Goal: Use online tool/utility: Utilize a website feature to perform a specific function

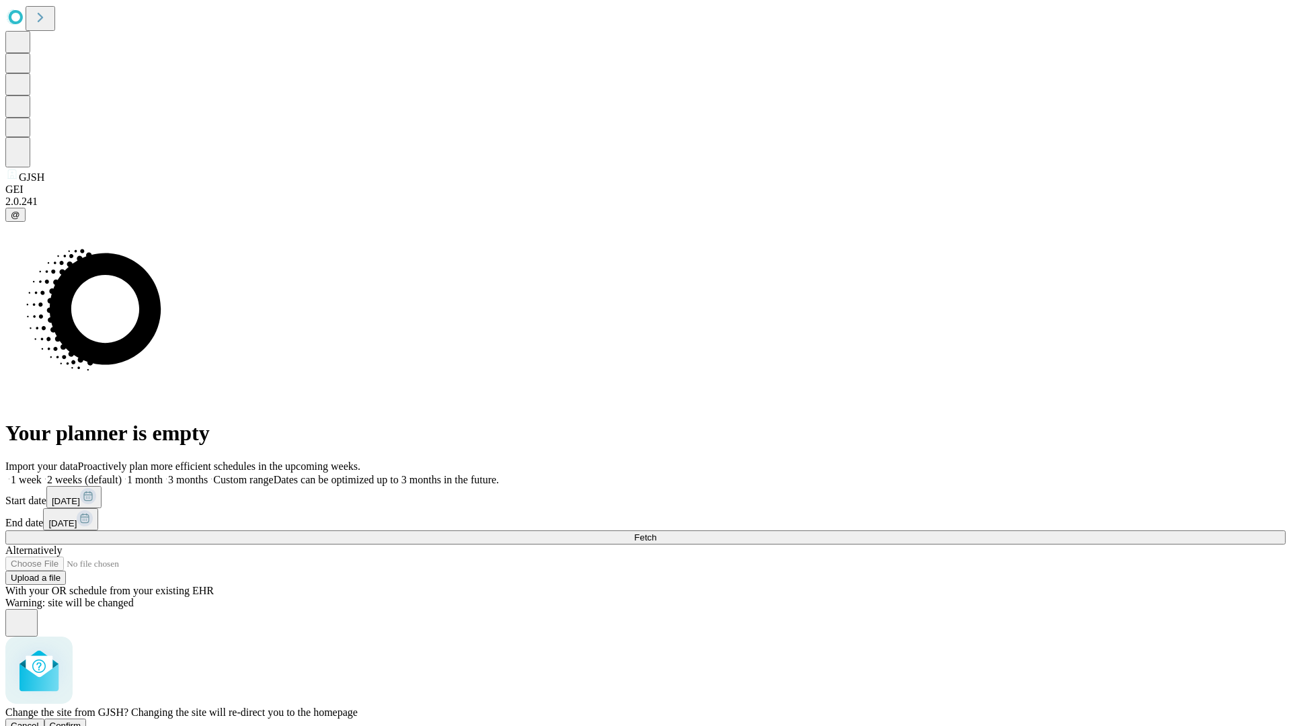
click at [81, 721] on span "Confirm" at bounding box center [66, 726] width 32 height 10
click at [42, 474] on label "1 week" at bounding box center [23, 479] width 36 height 11
click at [656, 533] on span "Fetch" at bounding box center [645, 538] width 22 height 10
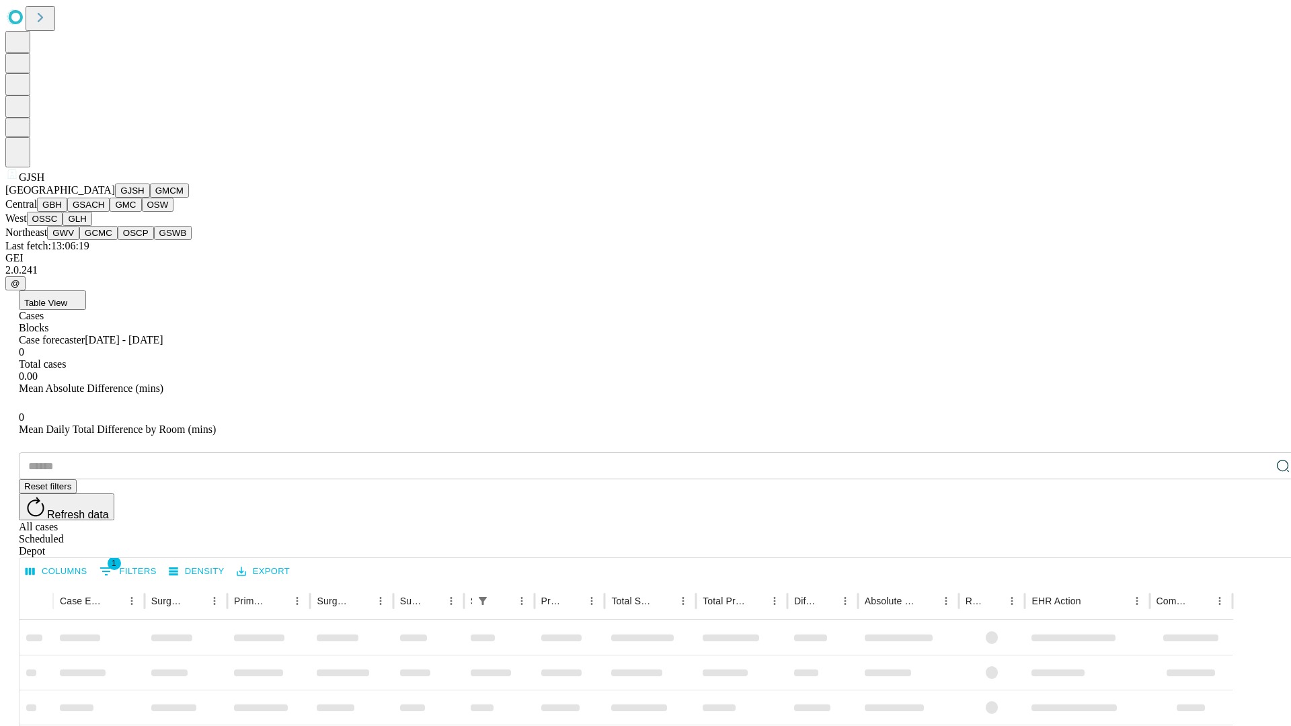
click at [150, 198] on button "GMCM" at bounding box center [169, 191] width 39 height 14
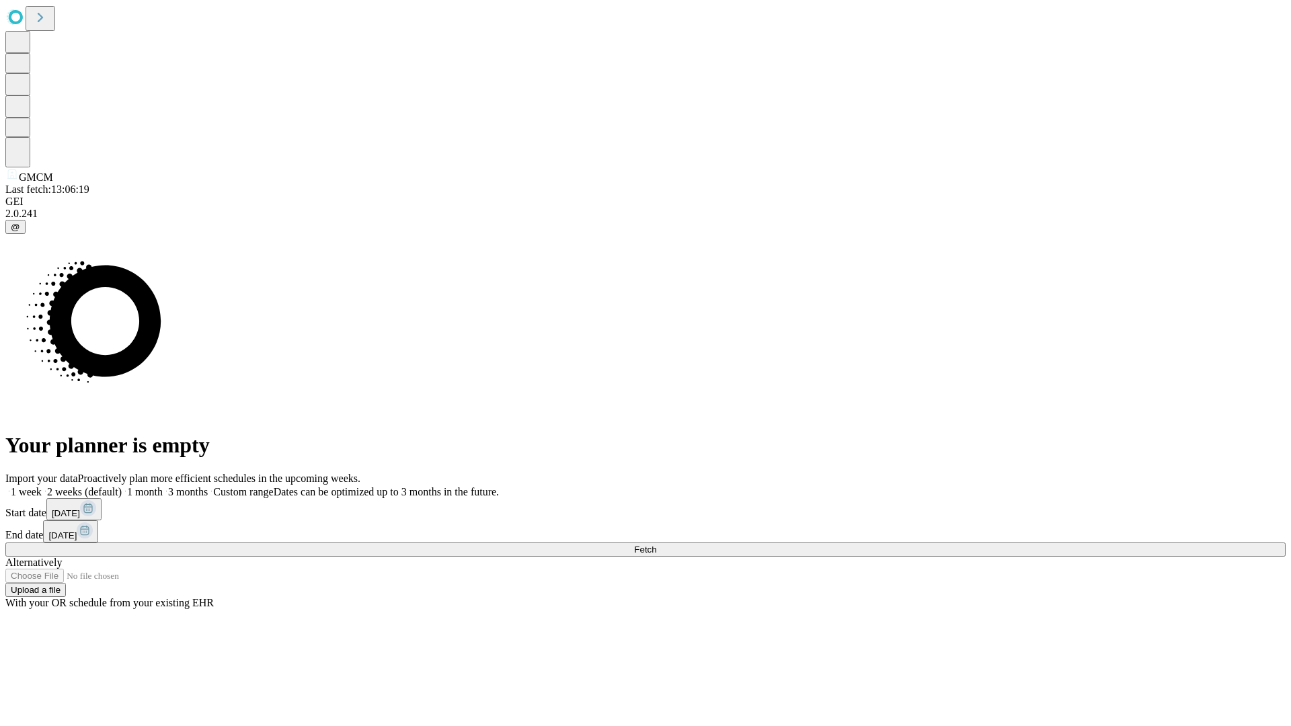
click at [42, 486] on label "1 week" at bounding box center [23, 491] width 36 height 11
click at [656, 545] on span "Fetch" at bounding box center [645, 550] width 22 height 10
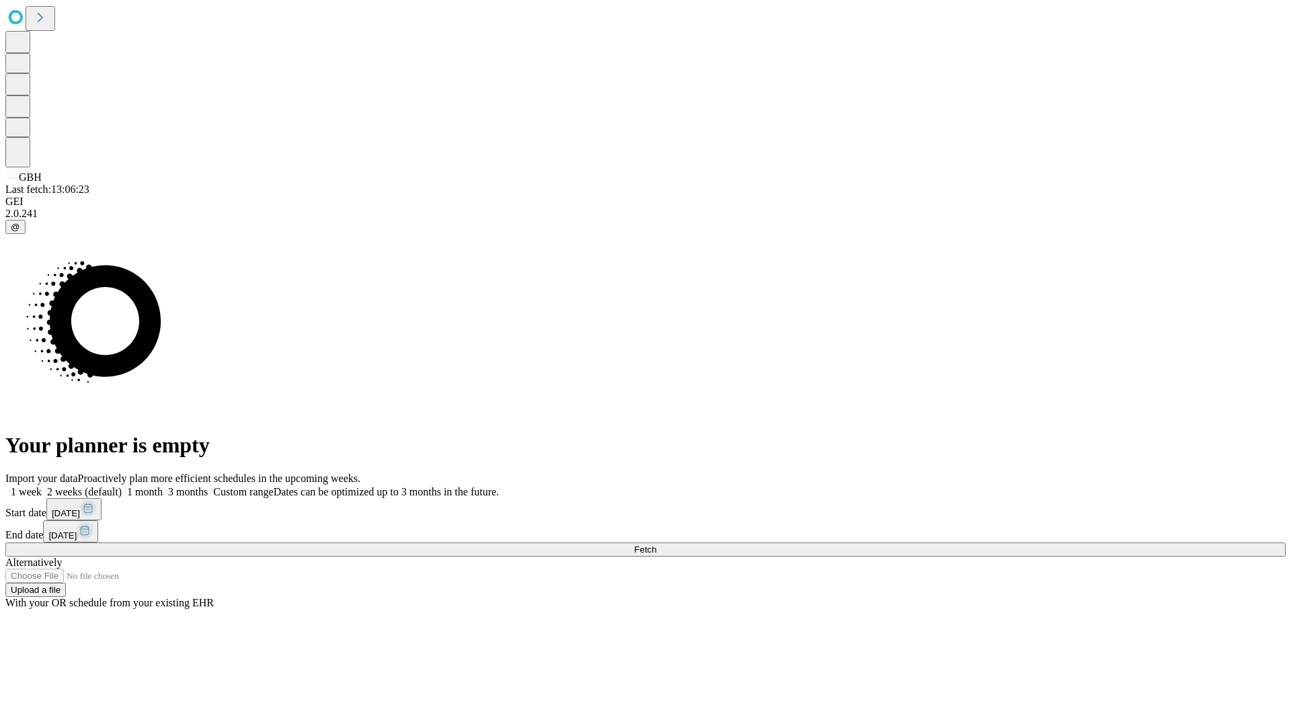
click at [656, 545] on span "Fetch" at bounding box center [645, 550] width 22 height 10
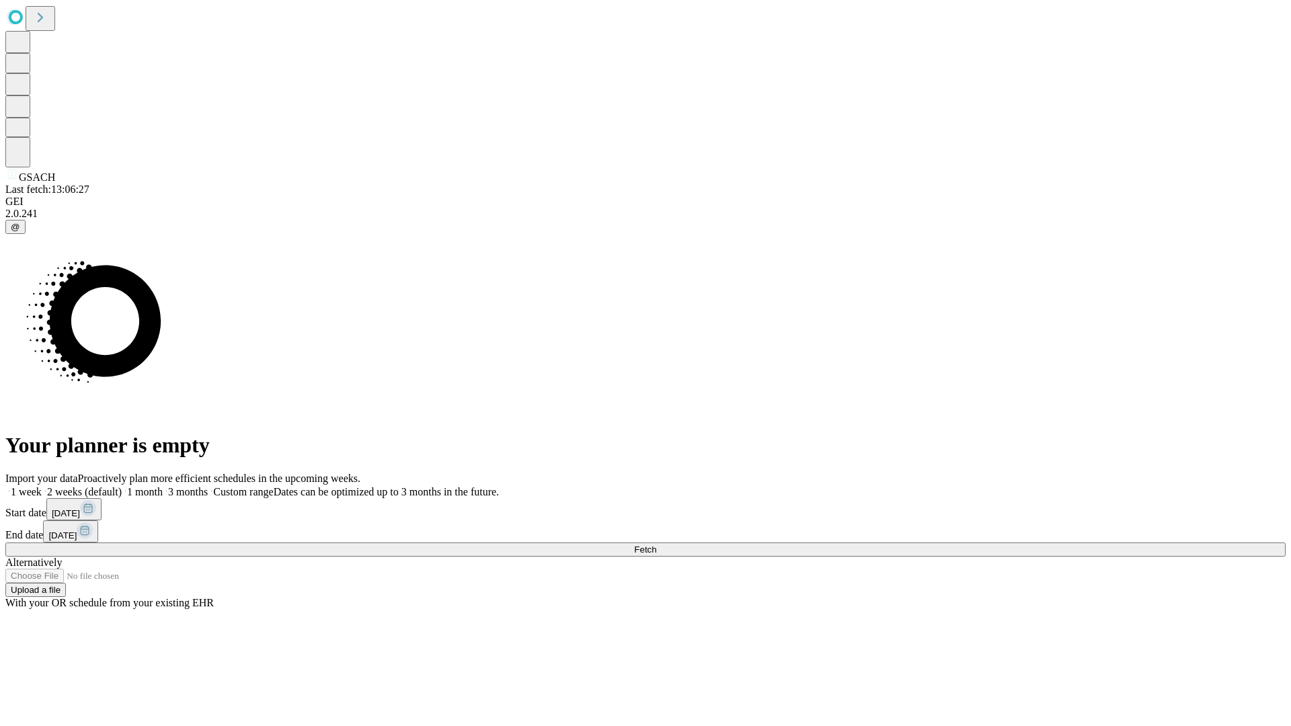
click at [42, 486] on label "1 week" at bounding box center [23, 491] width 36 height 11
click at [656, 545] on span "Fetch" at bounding box center [645, 550] width 22 height 10
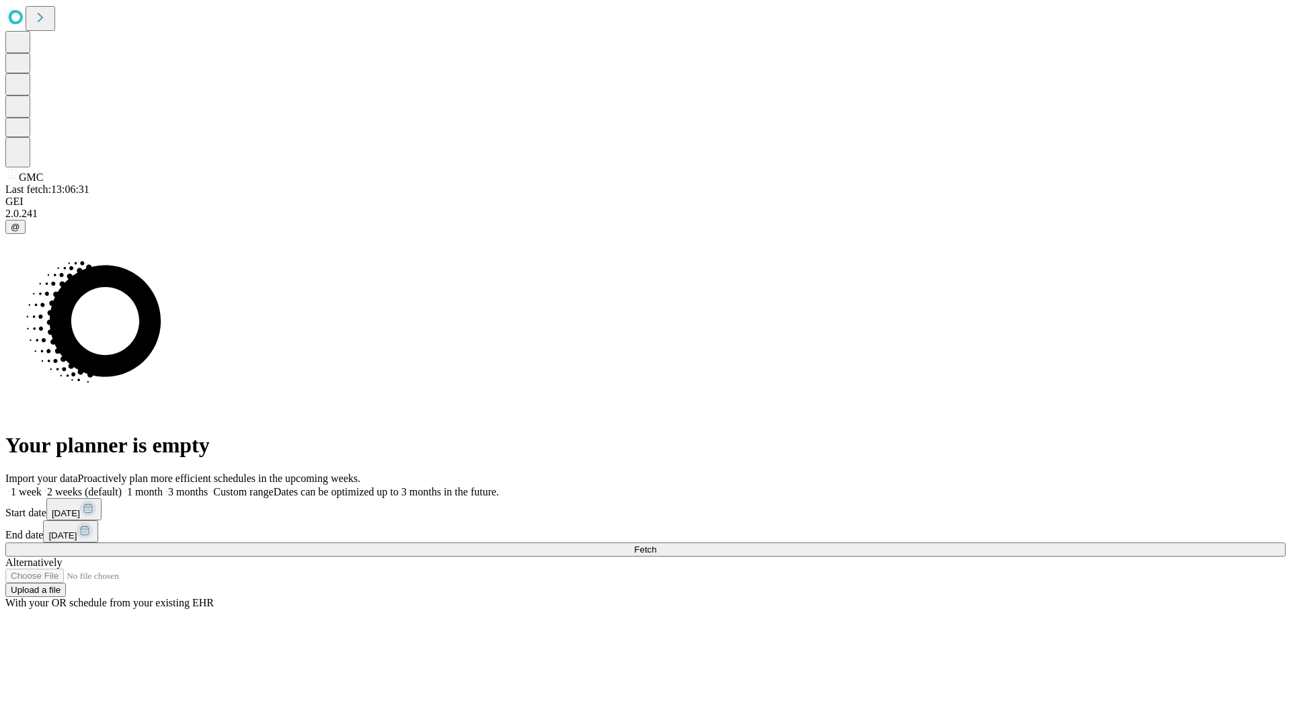
click at [42, 486] on label "1 week" at bounding box center [23, 491] width 36 height 11
click at [656, 545] on span "Fetch" at bounding box center [645, 550] width 22 height 10
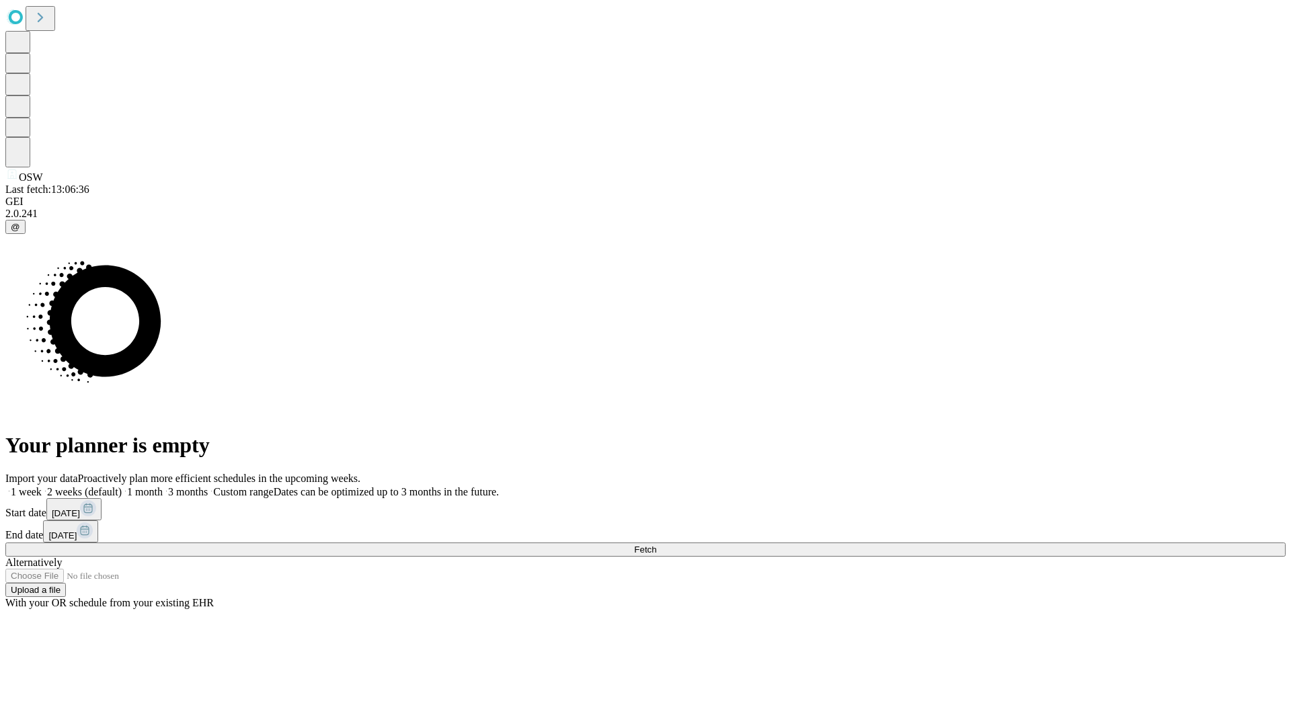
click at [656, 545] on span "Fetch" at bounding box center [645, 550] width 22 height 10
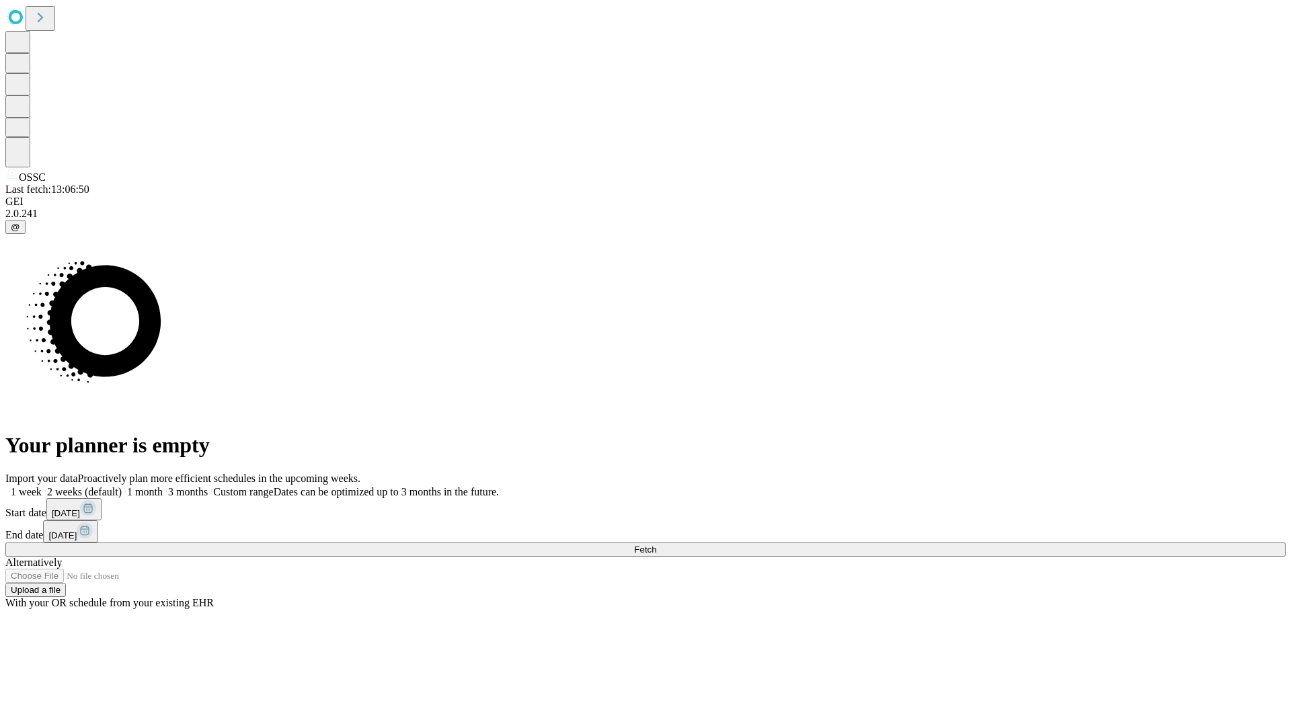
click at [42, 486] on label "1 week" at bounding box center [23, 491] width 36 height 11
click at [656, 545] on span "Fetch" at bounding box center [645, 550] width 22 height 10
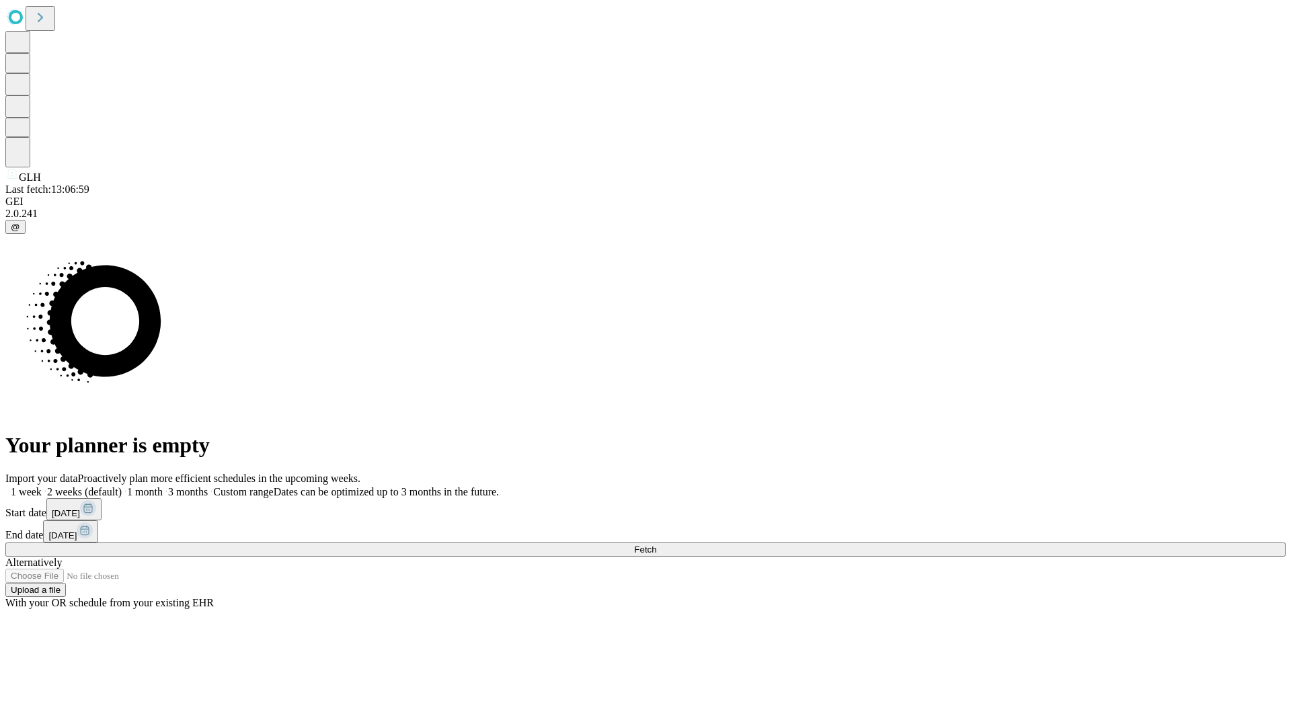
click at [656, 545] on span "Fetch" at bounding box center [645, 550] width 22 height 10
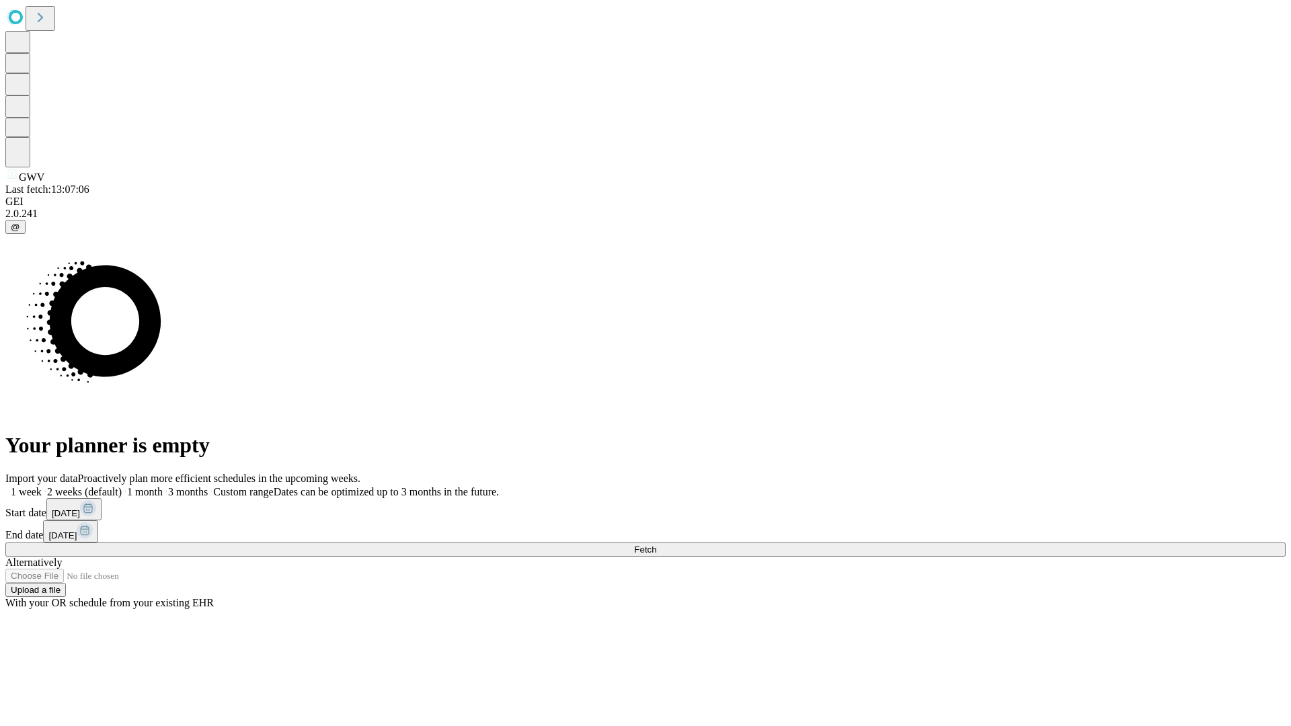
click at [42, 486] on label "1 week" at bounding box center [23, 491] width 36 height 11
click at [656, 545] on span "Fetch" at bounding box center [645, 550] width 22 height 10
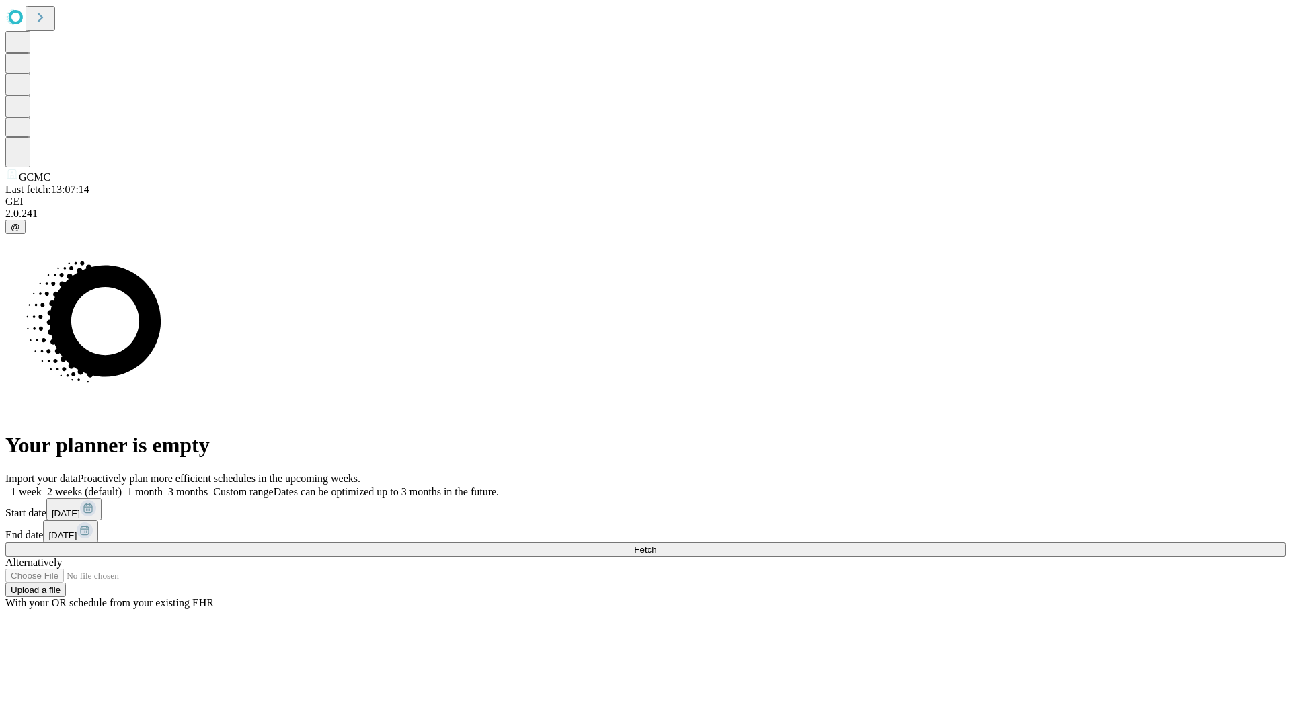
click at [42, 486] on label "1 week" at bounding box center [23, 491] width 36 height 11
click at [656, 545] on span "Fetch" at bounding box center [645, 550] width 22 height 10
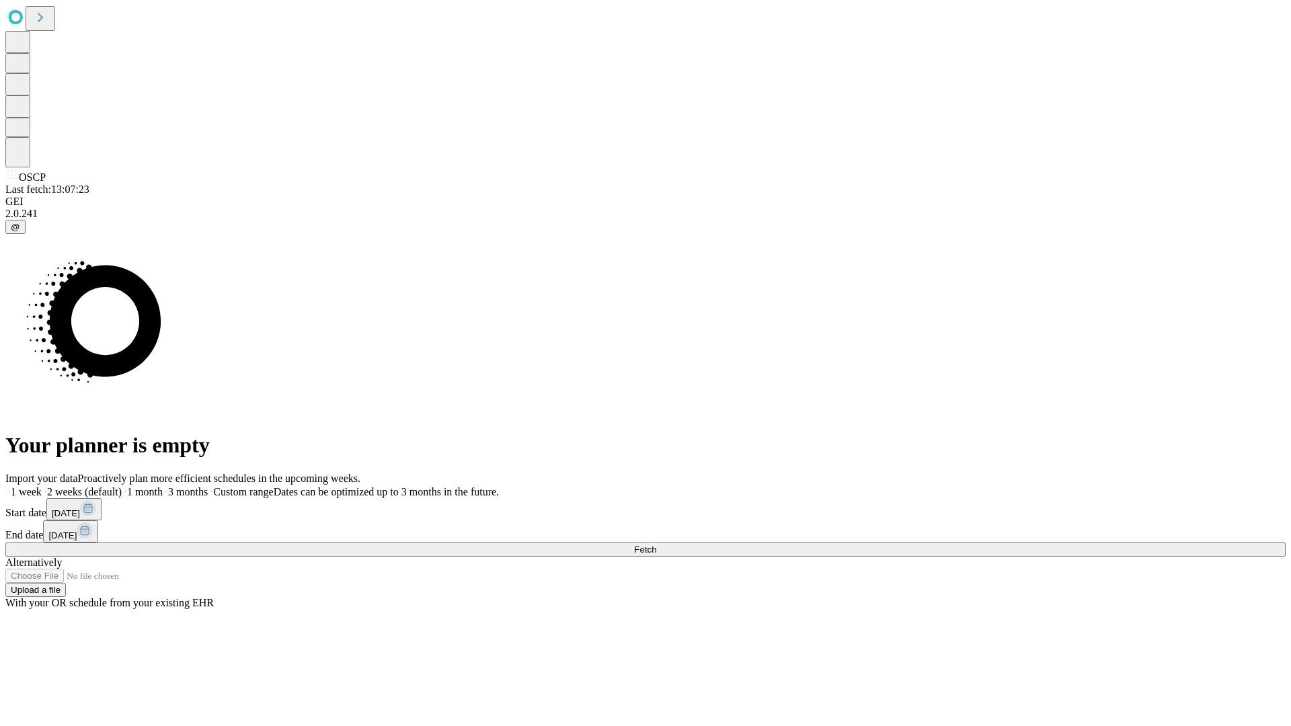
click at [42, 486] on label "1 week" at bounding box center [23, 491] width 36 height 11
click at [656, 545] on span "Fetch" at bounding box center [645, 550] width 22 height 10
